Goal: Book appointment/travel/reservation

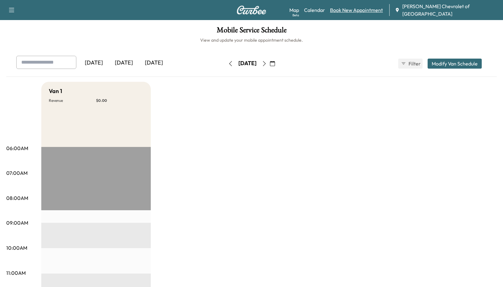
click at [373, 9] on link "Book New Appointment" at bounding box center [356, 10] width 53 height 8
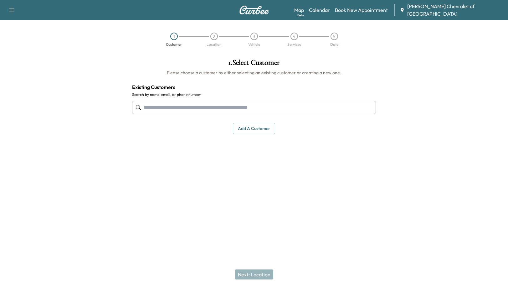
click at [185, 108] on input "text" at bounding box center [254, 107] width 244 height 13
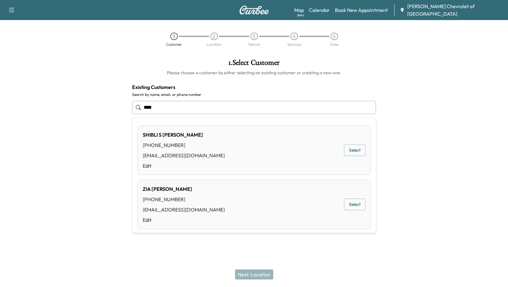
click at [358, 201] on button "Select" at bounding box center [355, 204] width 22 height 12
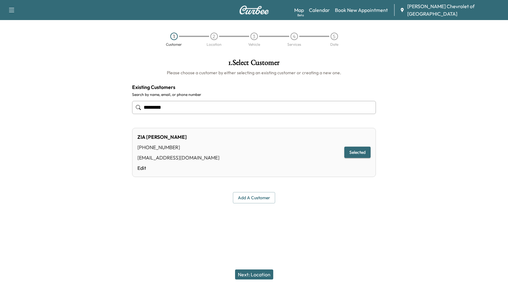
type input "*********"
click at [257, 273] on button "Next: Location" at bounding box center [254, 274] width 38 height 10
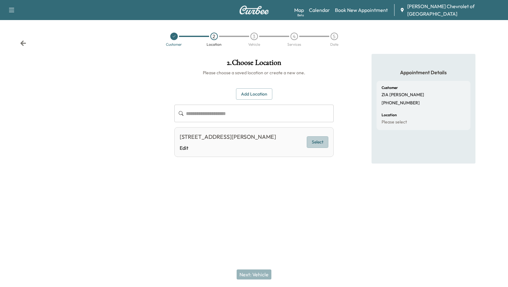
click at [321, 141] on button "Select" at bounding box center [318, 142] width 22 height 12
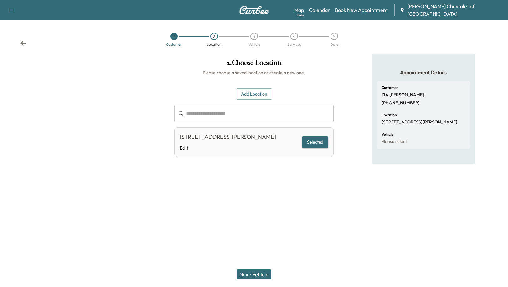
click at [258, 274] on button "Next: Vehicle" at bounding box center [254, 274] width 35 height 10
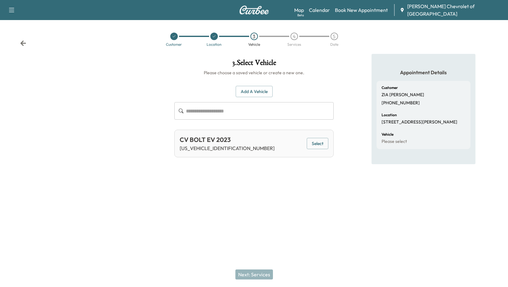
click at [252, 94] on button "Add a Vehicle" at bounding box center [254, 92] width 37 height 12
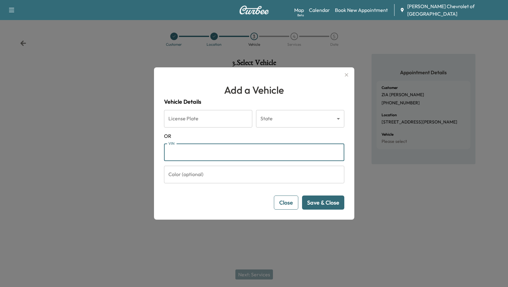
click at [214, 149] on input "VIN" at bounding box center [254, 152] width 180 height 18
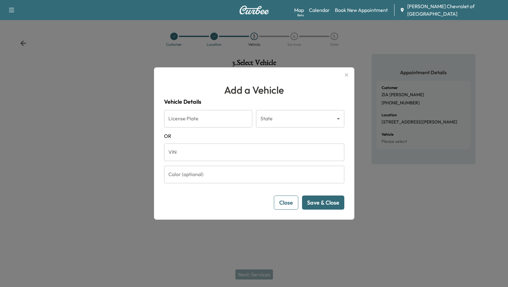
click at [222, 155] on input "VIN" at bounding box center [254, 152] width 180 height 18
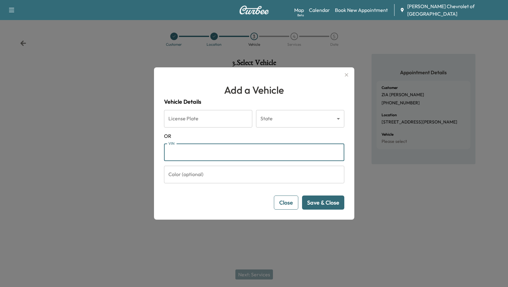
paste input "**********"
type input "**********"
click at [318, 203] on button "Save & Close" at bounding box center [323, 202] width 42 height 14
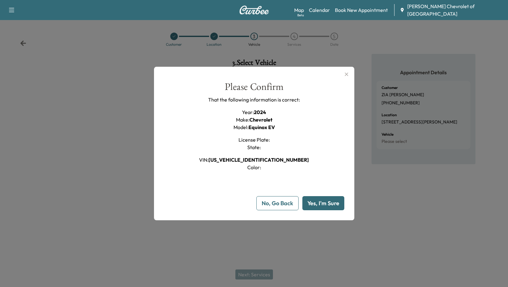
click at [318, 203] on button "Yes, I'm Sure" at bounding box center [323, 203] width 42 height 14
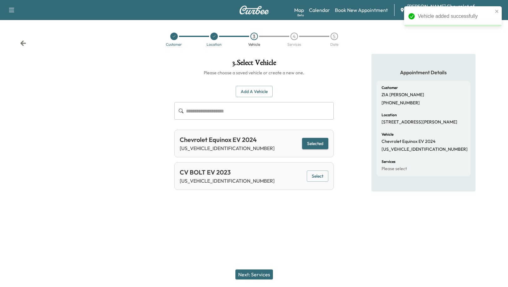
click at [259, 272] on button "Next: Services" at bounding box center [254, 274] width 38 height 10
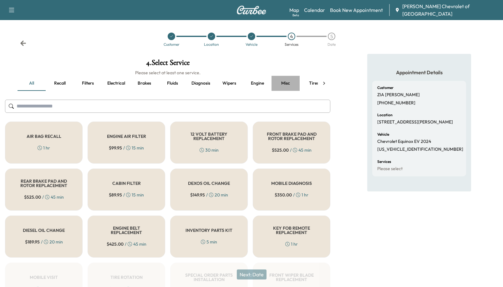
click at [290, 81] on button "Misc" at bounding box center [286, 83] width 28 height 15
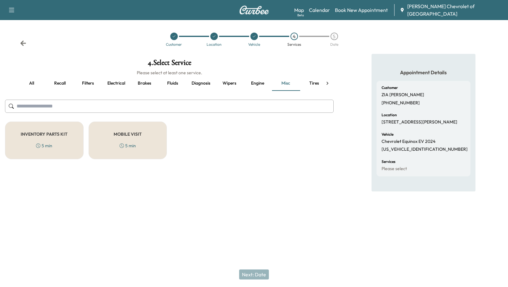
click at [151, 135] on div "MOBILE VISIT 5 min" at bounding box center [128, 140] width 79 height 38
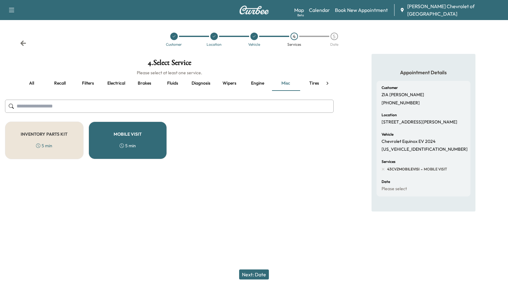
click at [35, 84] on button "all" at bounding box center [32, 83] width 28 height 15
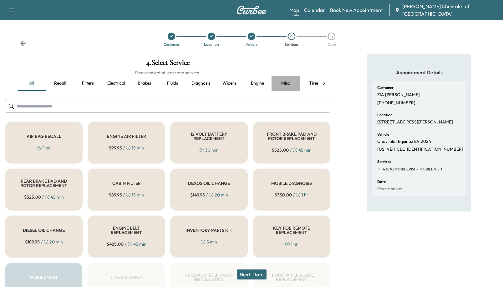
click at [287, 84] on button "Misc" at bounding box center [286, 83] width 28 height 15
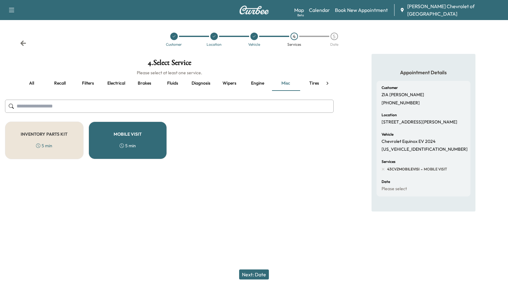
click at [126, 143] on div "5 min" at bounding box center [128, 145] width 16 height 6
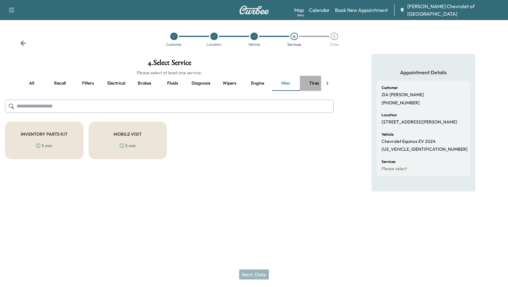
click at [313, 79] on button "Tires" at bounding box center [314, 83] width 28 height 15
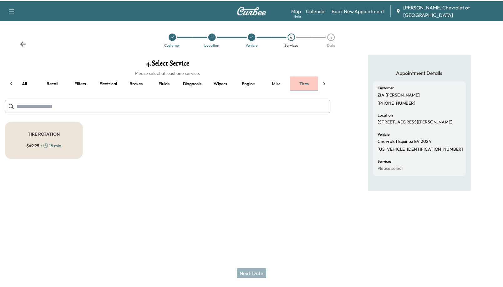
scroll to position [0, 7]
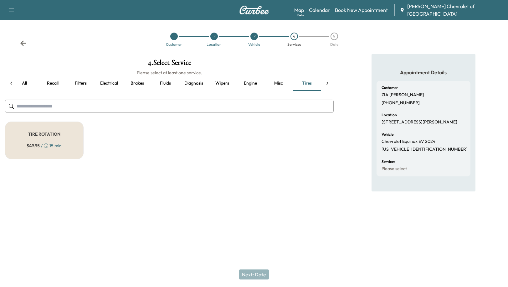
click at [48, 144] on icon at bounding box center [46, 145] width 4 height 4
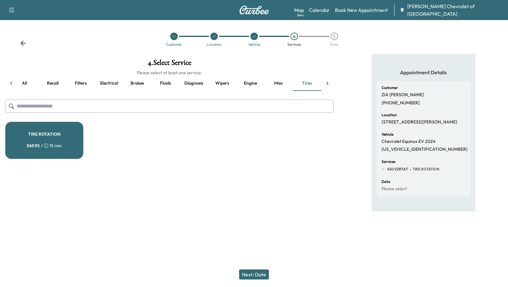
click at [251, 274] on button "Next: Date" at bounding box center [254, 274] width 30 height 10
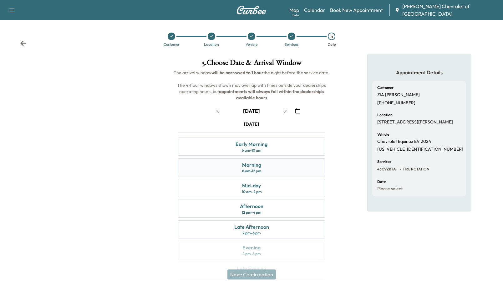
click at [254, 171] on div "8 am - 12 pm" at bounding box center [251, 170] width 19 height 5
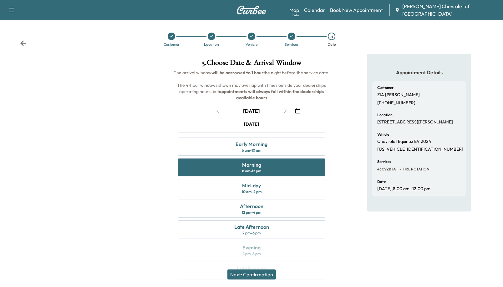
click at [249, 275] on button "Next: Confirmation" at bounding box center [252, 274] width 49 height 10
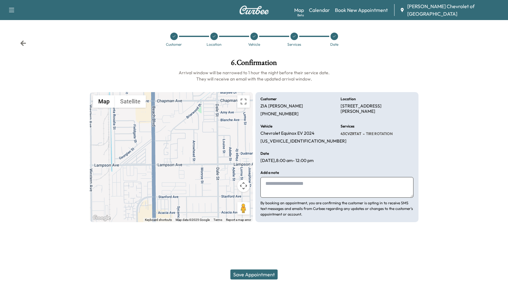
click at [286, 189] on textarea at bounding box center [336, 187] width 153 height 21
type textarea "**********"
click at [250, 273] on button "Save Appointment" at bounding box center [253, 274] width 47 height 10
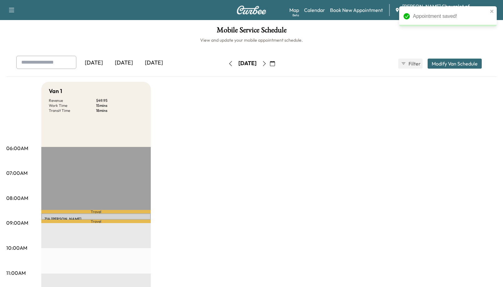
click at [74, 219] on p "Travel" at bounding box center [96, 220] width 110 height 3
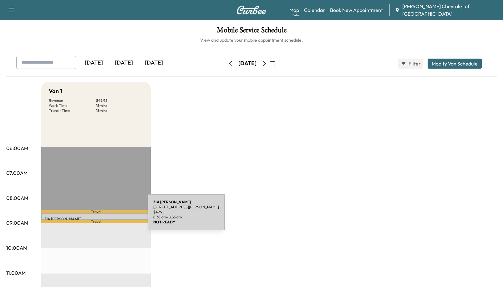
click at [101, 216] on p "[PERSON_NAME]" at bounding box center [95, 218] width 103 height 5
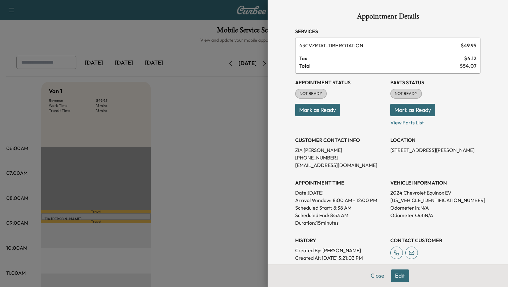
click at [311, 112] on button "Mark as Ready" at bounding box center [317, 110] width 45 height 13
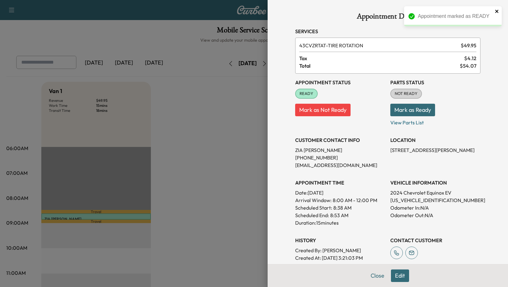
click at [496, 11] on icon "close" at bounding box center [496, 11] width 3 height 3
click at [169, 133] on div at bounding box center [254, 143] width 508 height 287
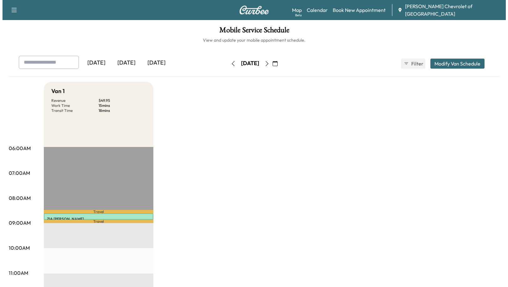
scroll to position [63, 0]
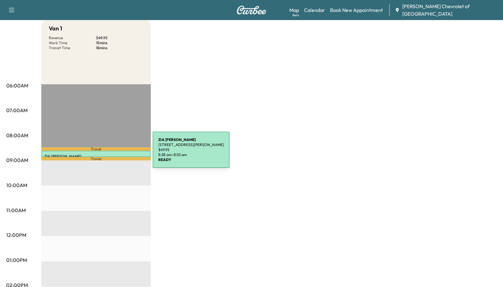
click at [106, 154] on p "[PERSON_NAME]" at bounding box center [95, 156] width 103 height 5
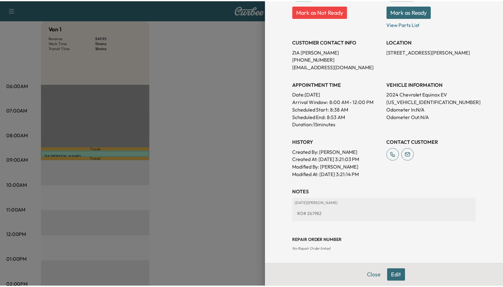
scroll to position [99, 0]
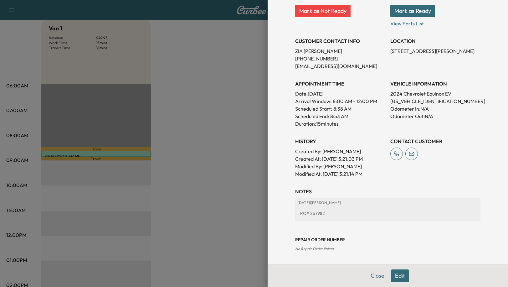
click at [211, 139] on div at bounding box center [254, 143] width 508 height 287
